Goal: Information Seeking & Learning: Learn about a topic

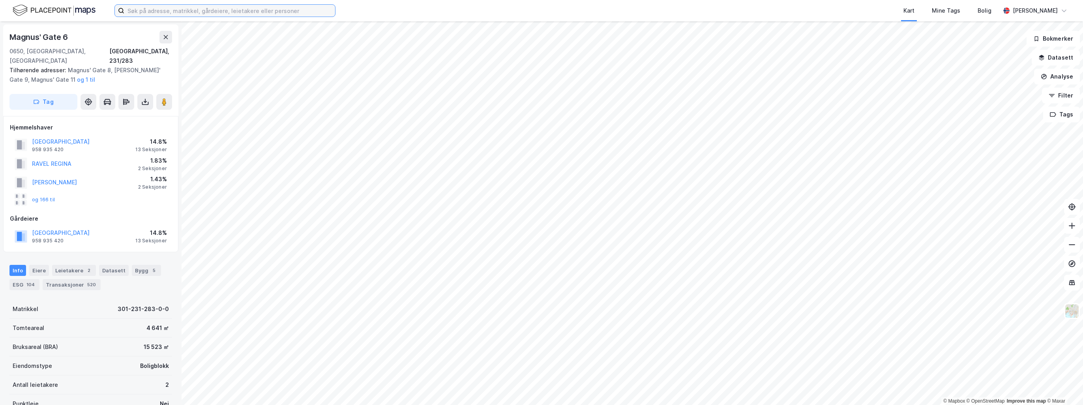
click at [201, 7] on input at bounding box center [229, 11] width 211 height 12
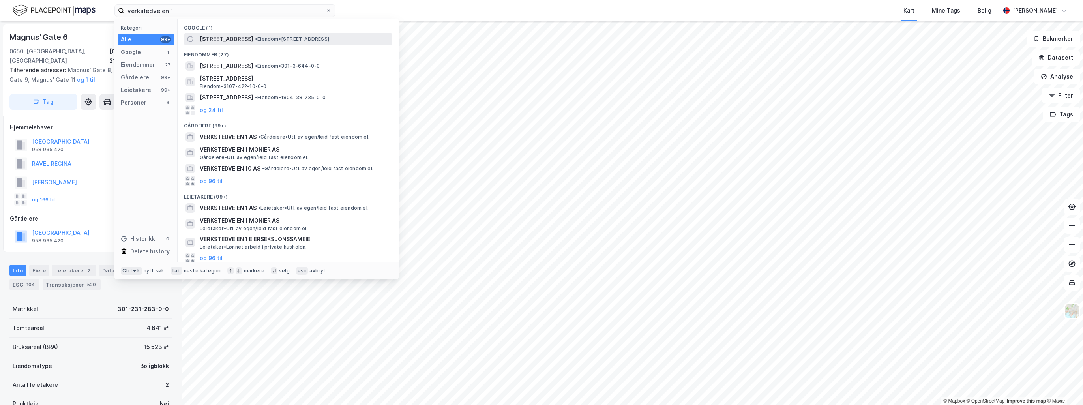
click at [224, 39] on span "[STREET_ADDRESS]" at bounding box center [227, 38] width 54 height 9
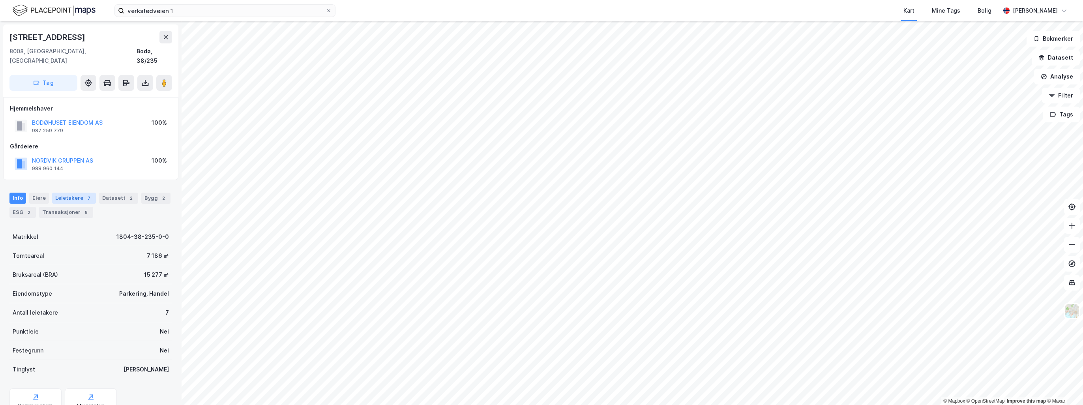
click at [77, 193] on div "Leietakere 7" at bounding box center [74, 198] width 44 height 11
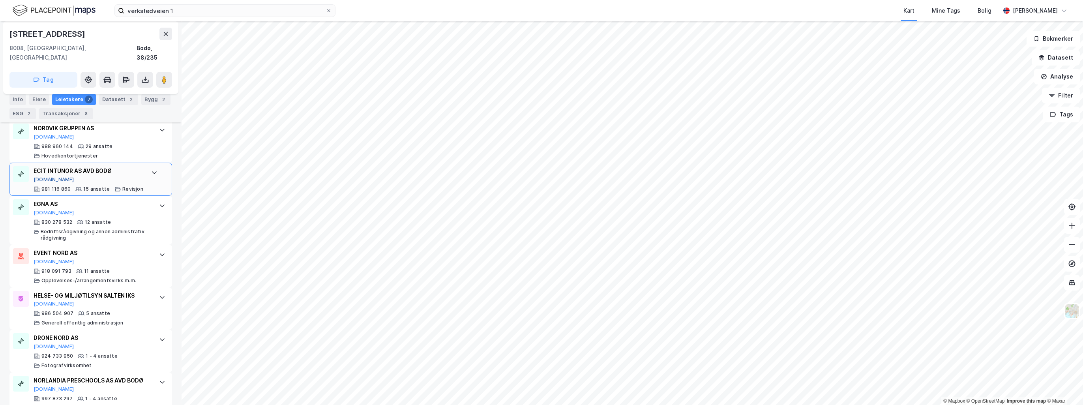
scroll to position [268, 0]
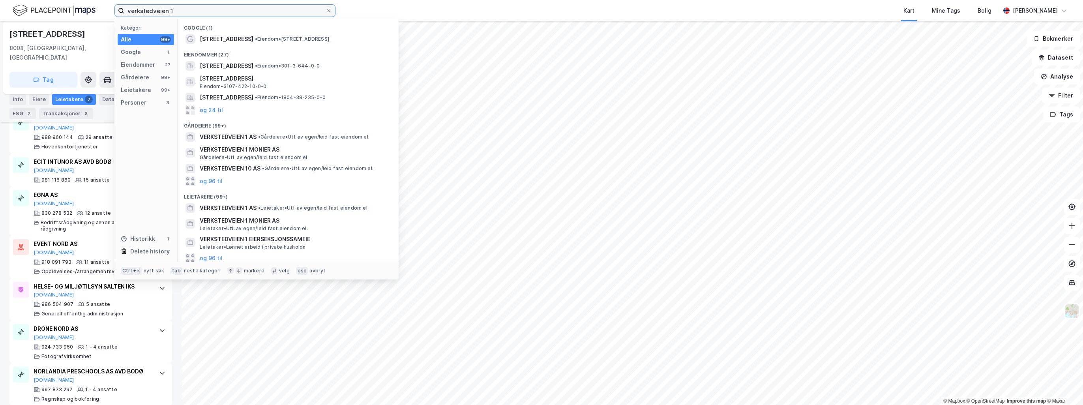
click at [194, 10] on input "verkstedveien 1" at bounding box center [224, 11] width 201 height 12
click at [253, 69] on span "[STREET_ADDRESS]" at bounding box center [227, 65] width 54 height 9
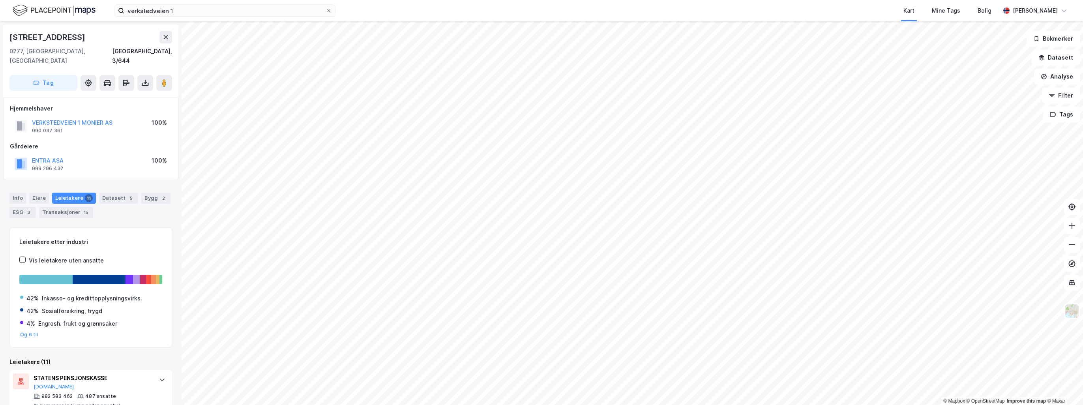
click at [203, 18] on div "verkstedveien 1 Kart Mine Tags Bolig [PERSON_NAME]" at bounding box center [541, 10] width 1083 height 21
click at [199, 12] on input "verkstedveien 1" at bounding box center [224, 11] width 201 height 12
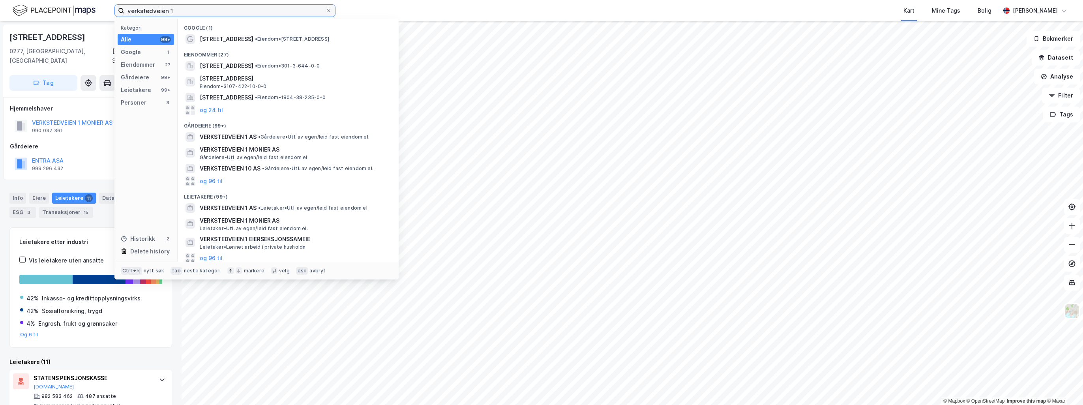
drag, startPoint x: 202, startPoint y: 10, endPoint x: 75, endPoint y: 8, distance: 126.7
click at [75, 8] on div "verkstedveien 1 Kategori Alle 99+ Google 1 Eiendommer 27 Gårdeiere 99+ Leietake…" at bounding box center [541, 10] width 1083 height 21
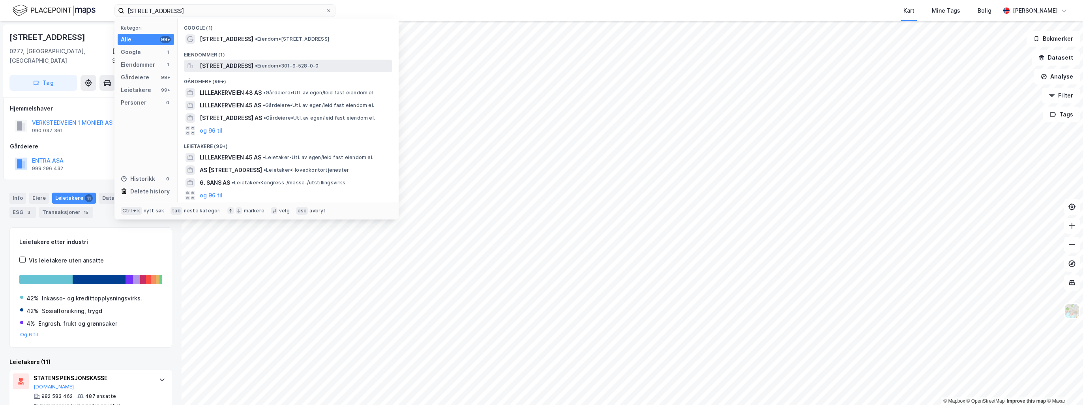
click at [243, 69] on span "[STREET_ADDRESS]" at bounding box center [227, 65] width 54 height 9
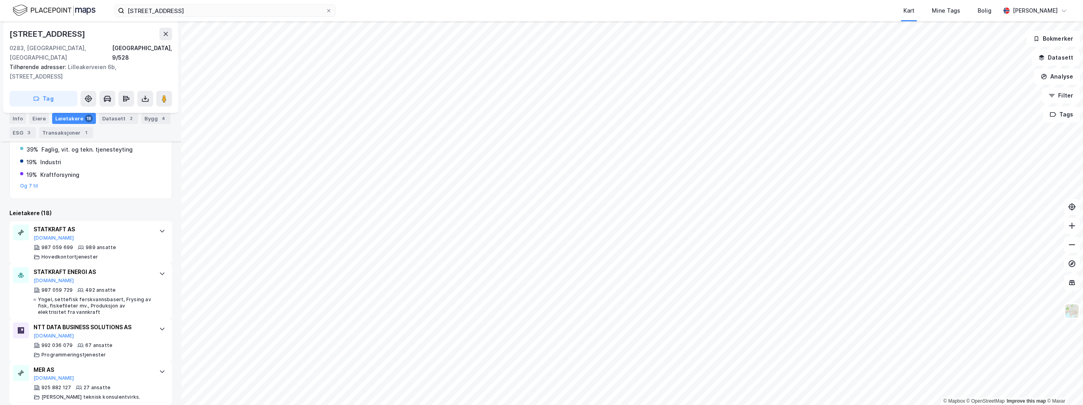
scroll to position [158, 0]
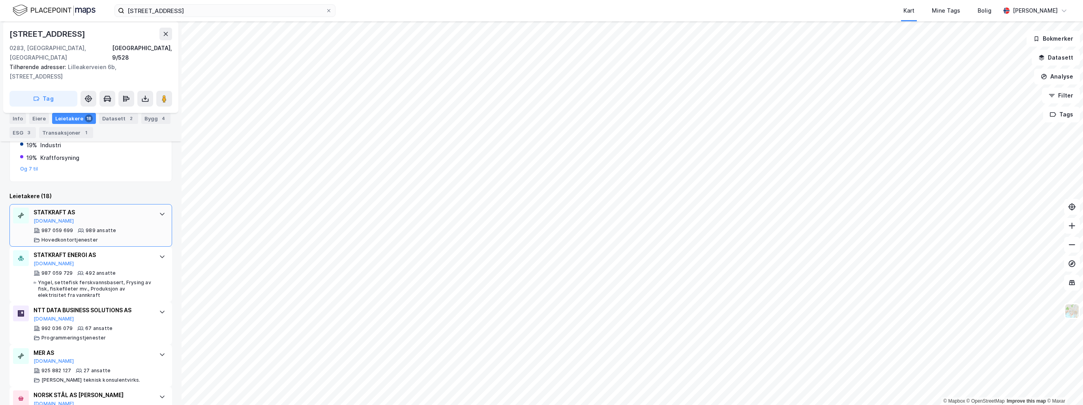
scroll to position [197, 0]
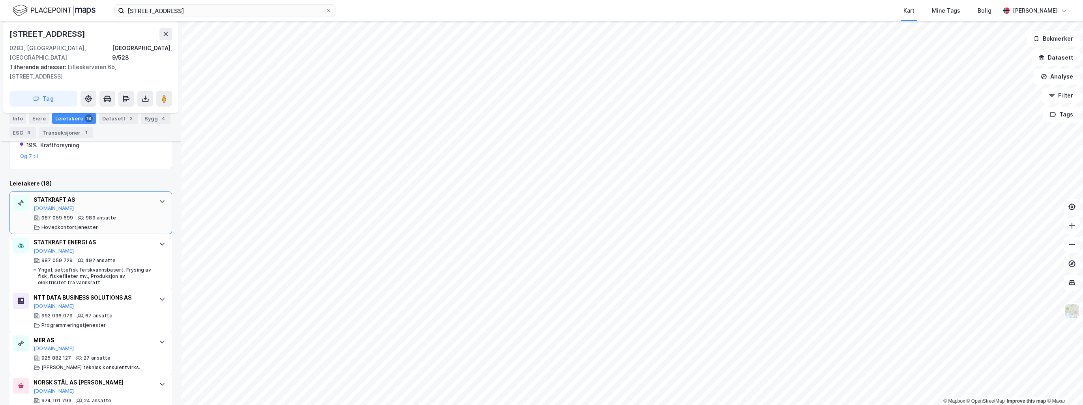
click at [142, 202] on div "STATKRAFT AS [DOMAIN_NAME] 987 059 699 989 ansatte Hovedkontortjenester" at bounding box center [93, 213] width 118 height 36
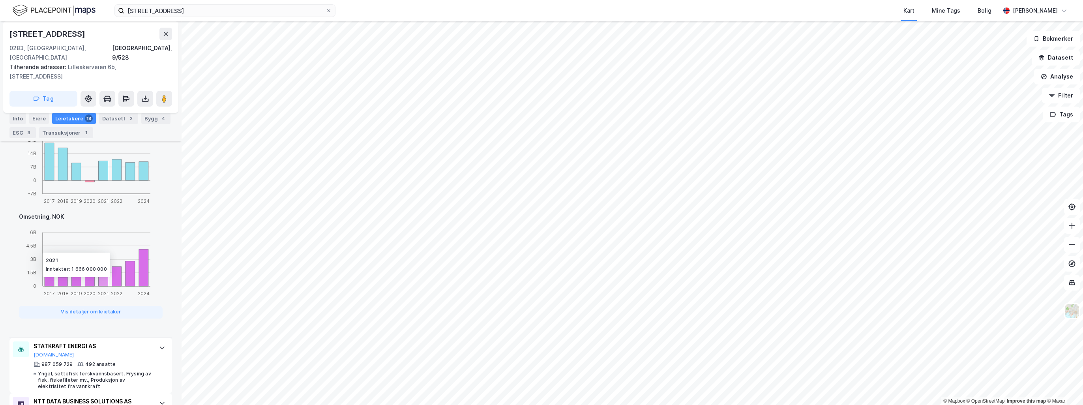
scroll to position [553, 0]
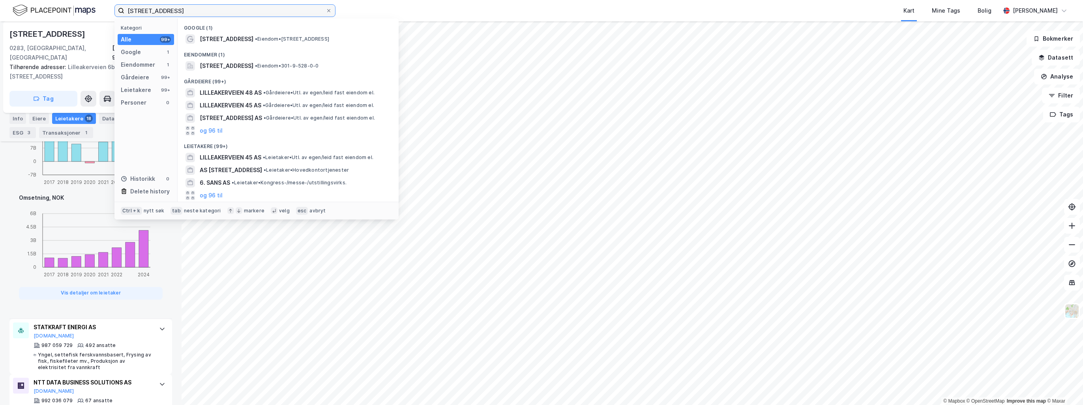
click at [179, 12] on input "[STREET_ADDRESS]" at bounding box center [224, 11] width 201 height 12
drag, startPoint x: 199, startPoint y: 8, endPoint x: 89, endPoint y: 17, distance: 110.0
click at [89, 17] on div "[STREET_ADDRESS] a Kategori Alle 99+ Google 1 Eiendommer 1 Gårdeiere 99+ Leieta…" at bounding box center [541, 10] width 1083 height 21
paste input "Karenslyst allé 56"
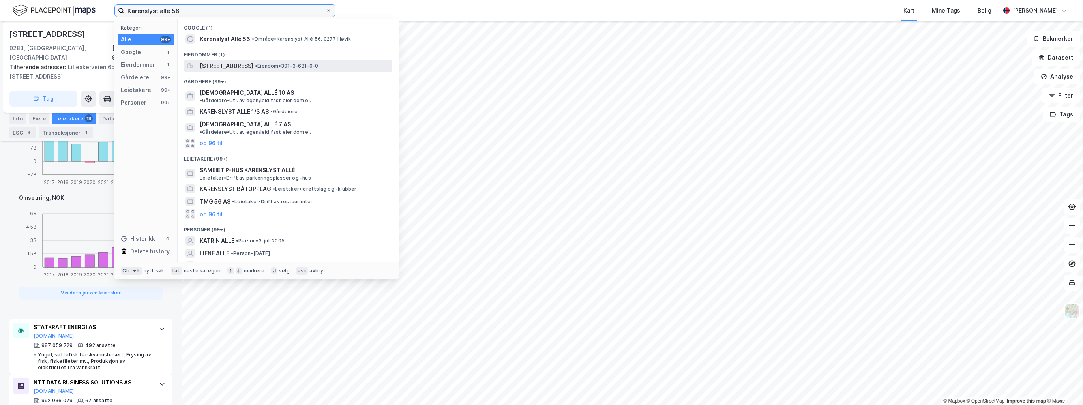
type input "Karenslyst allé 56"
click at [250, 64] on span "[STREET_ADDRESS]" at bounding box center [227, 65] width 54 height 9
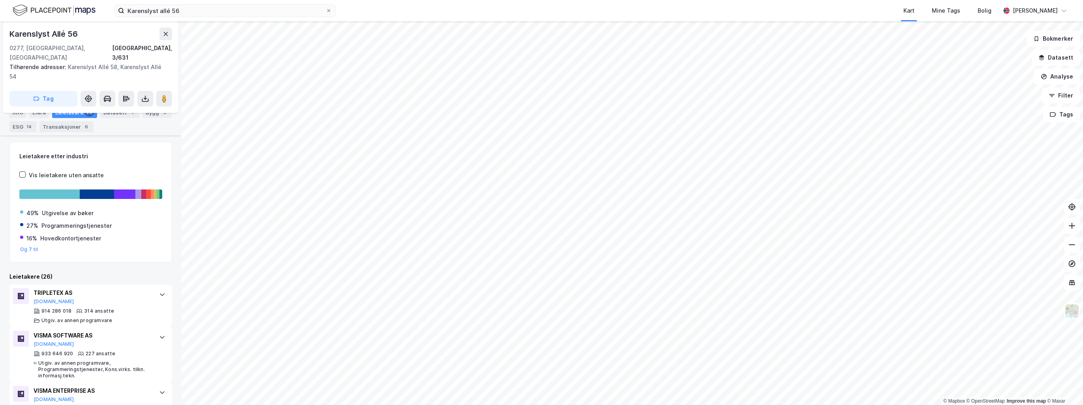
scroll to position [39, 0]
